Goal: Check status: Check status

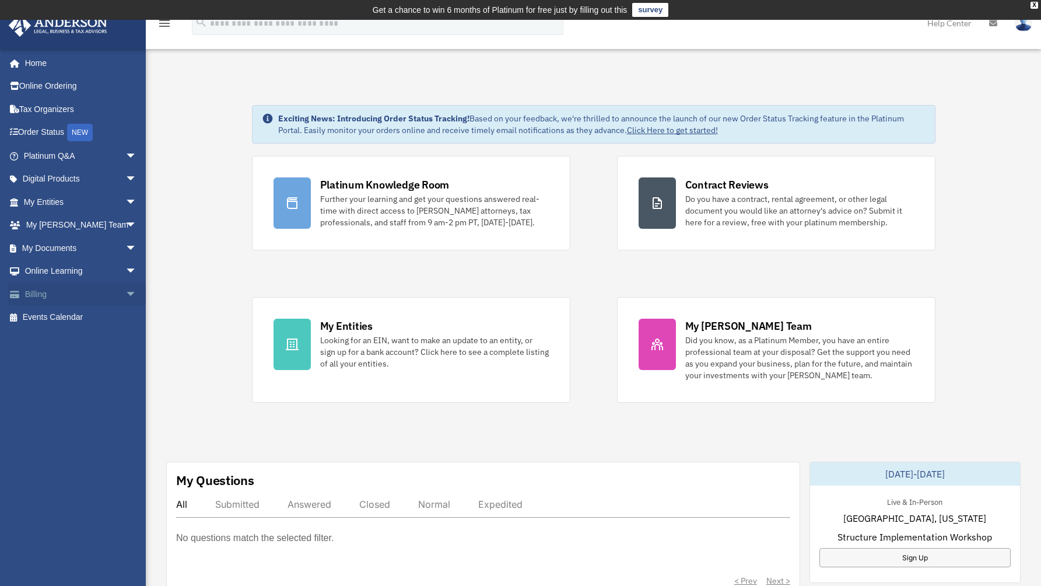
click at [40, 284] on link "Billing arrow_drop_down" at bounding box center [81, 293] width 146 height 23
click at [125, 286] on span "arrow_drop_down" at bounding box center [136, 294] width 23 height 24
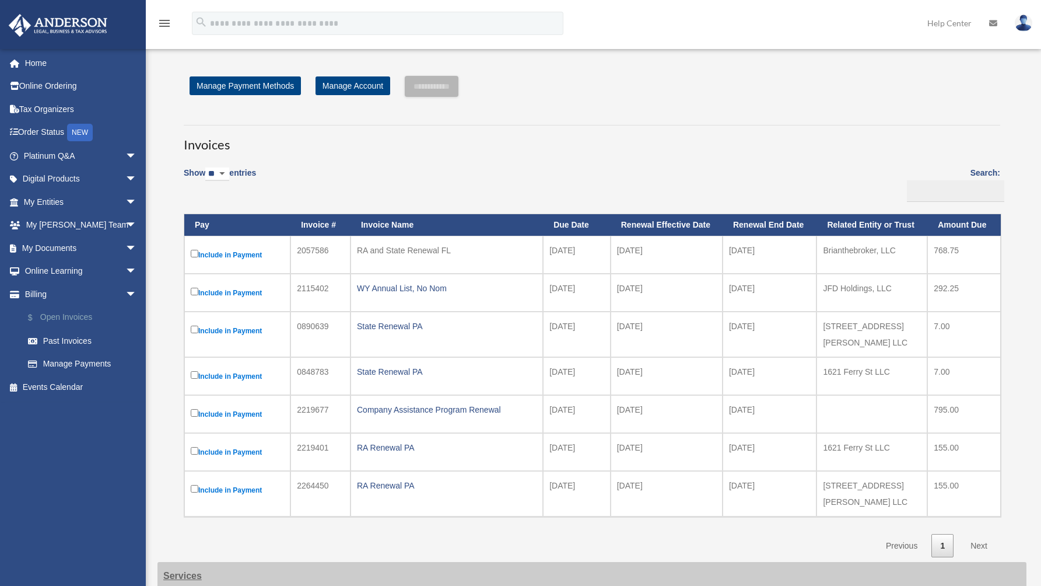
click at [88, 313] on link "$ Open Invoices" at bounding box center [85, 318] width 138 height 24
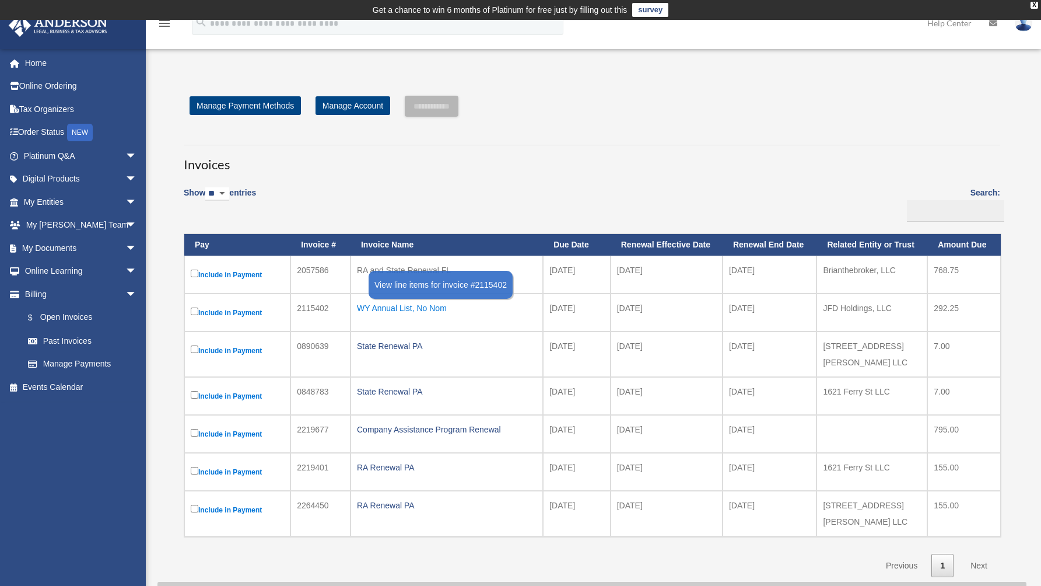
click at [394, 309] on div "WY Annual List, No Nom" at bounding box center [447, 308] width 180 height 16
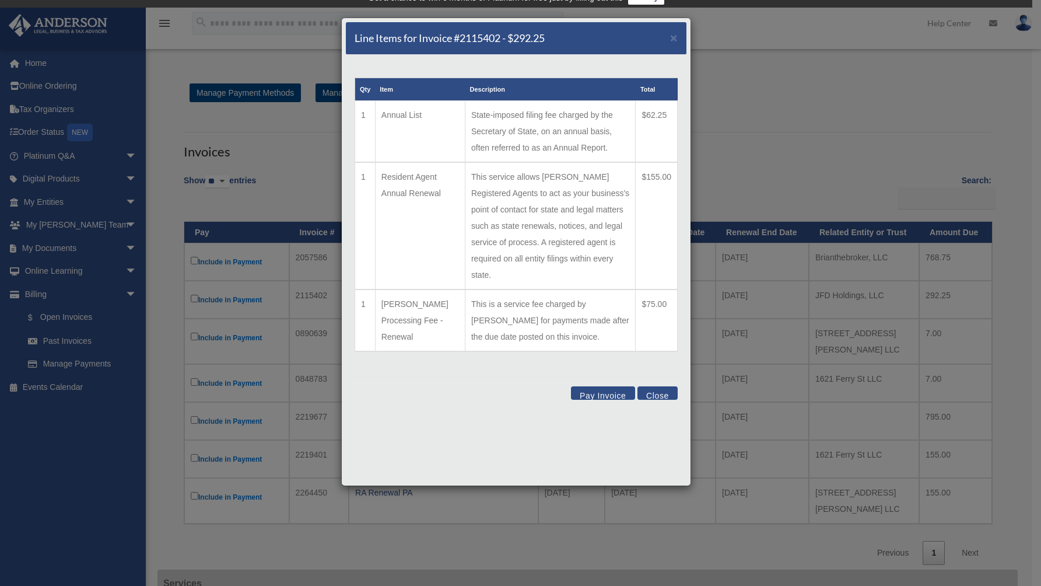
scroll to position [13, 0]
click at [769, 102] on div "Line Items for Invoice #2115402 - $292.25 × Qty Item Description Total 1 Annual…" at bounding box center [520, 293] width 1041 height 586
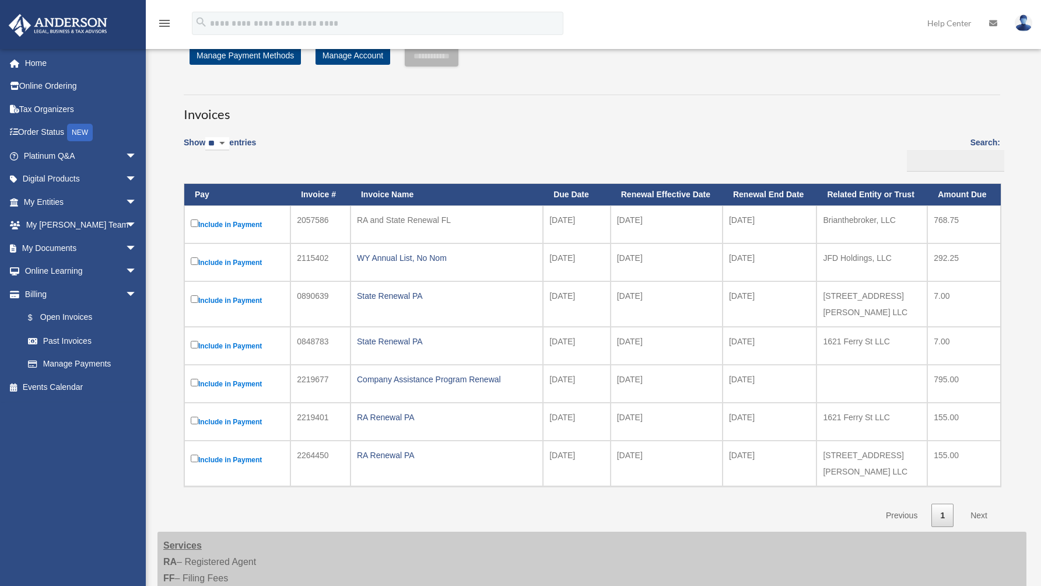
scroll to position [74, 0]
